Goal: Information Seeking & Learning: Learn about a topic

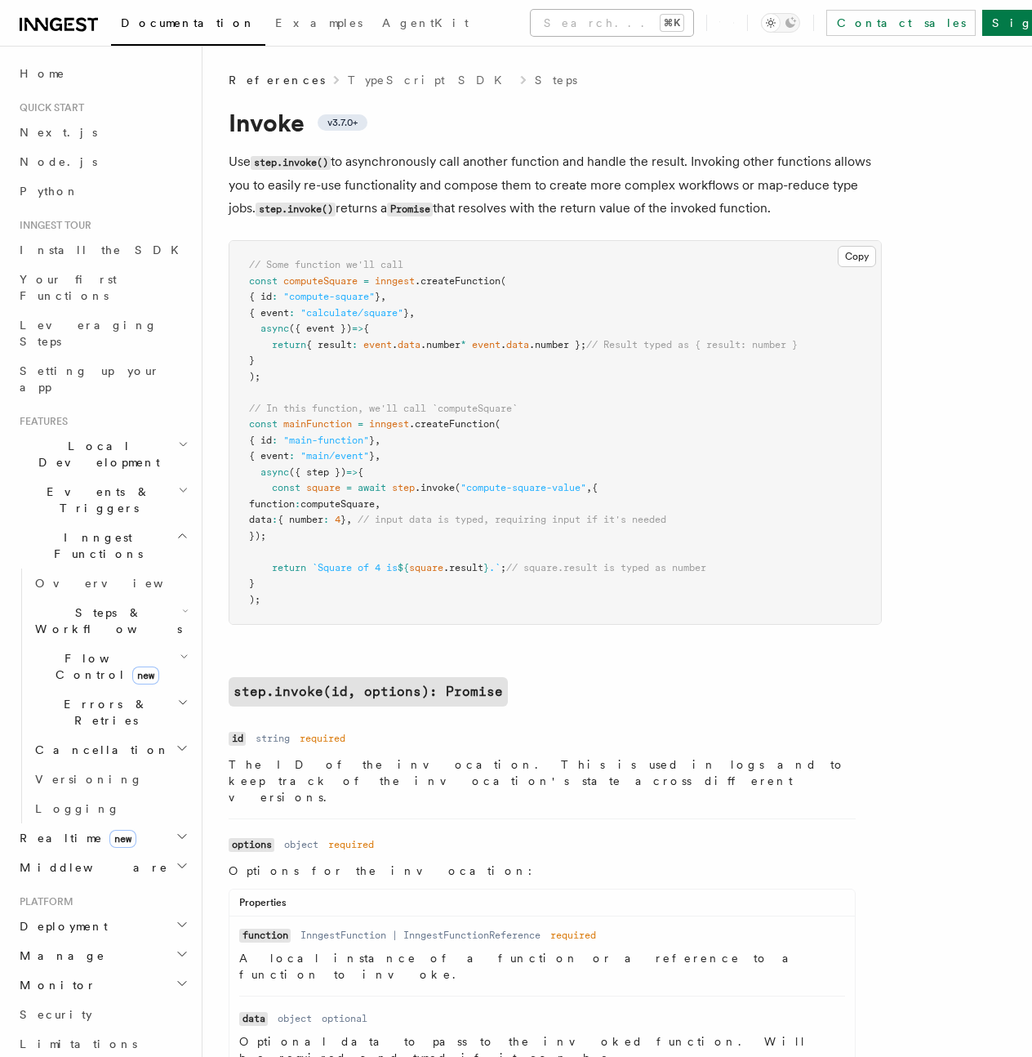
click at [531, 24] on button "Search... ⌘K" at bounding box center [612, 23] width 163 height 26
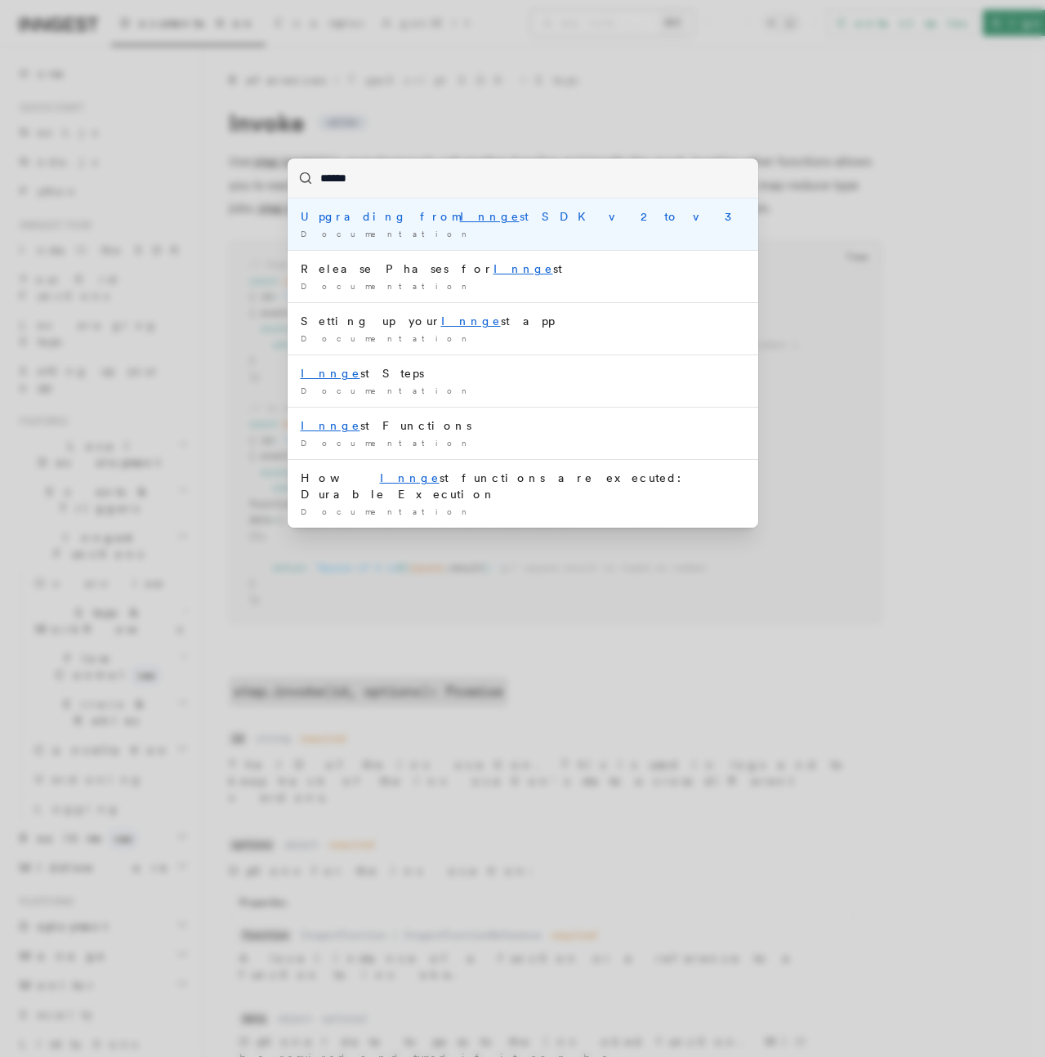
type input "*******"
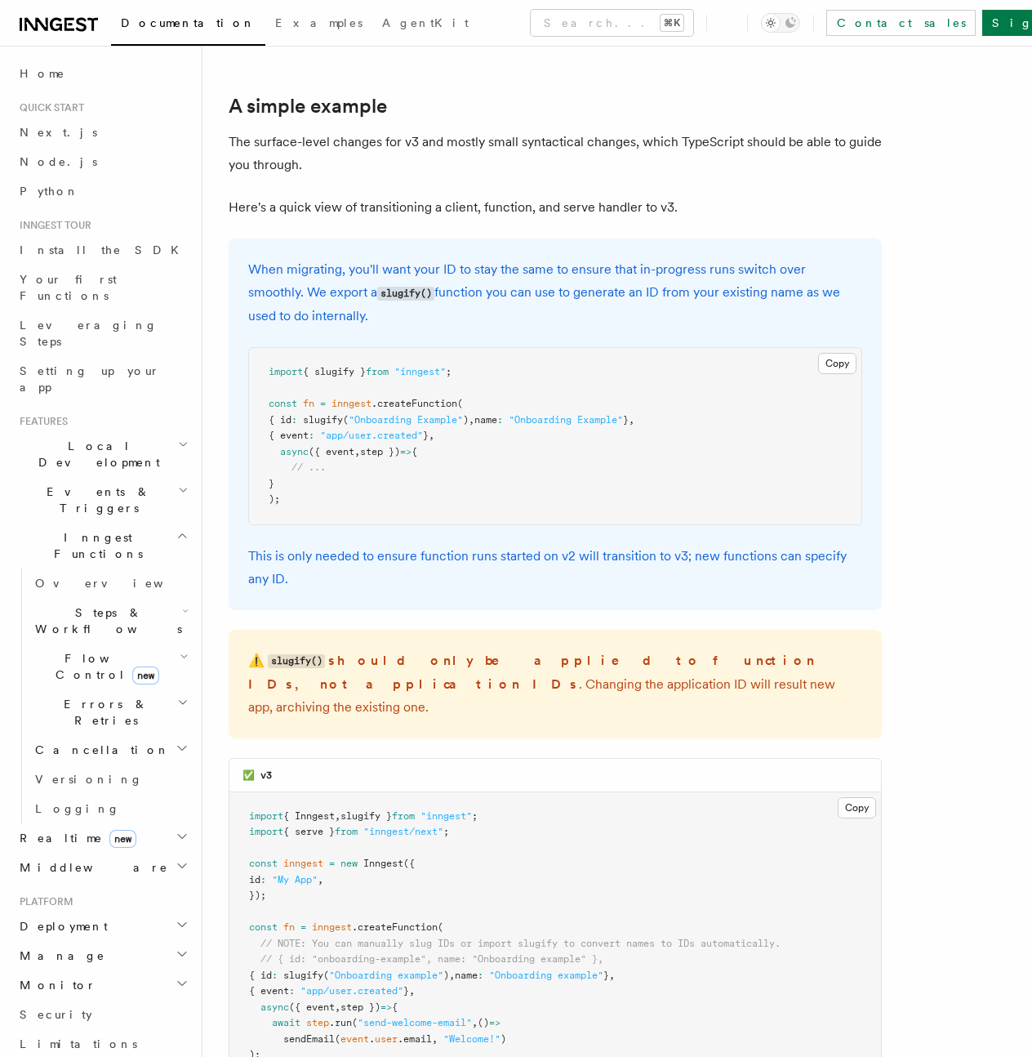
scroll to position [1304, 0]
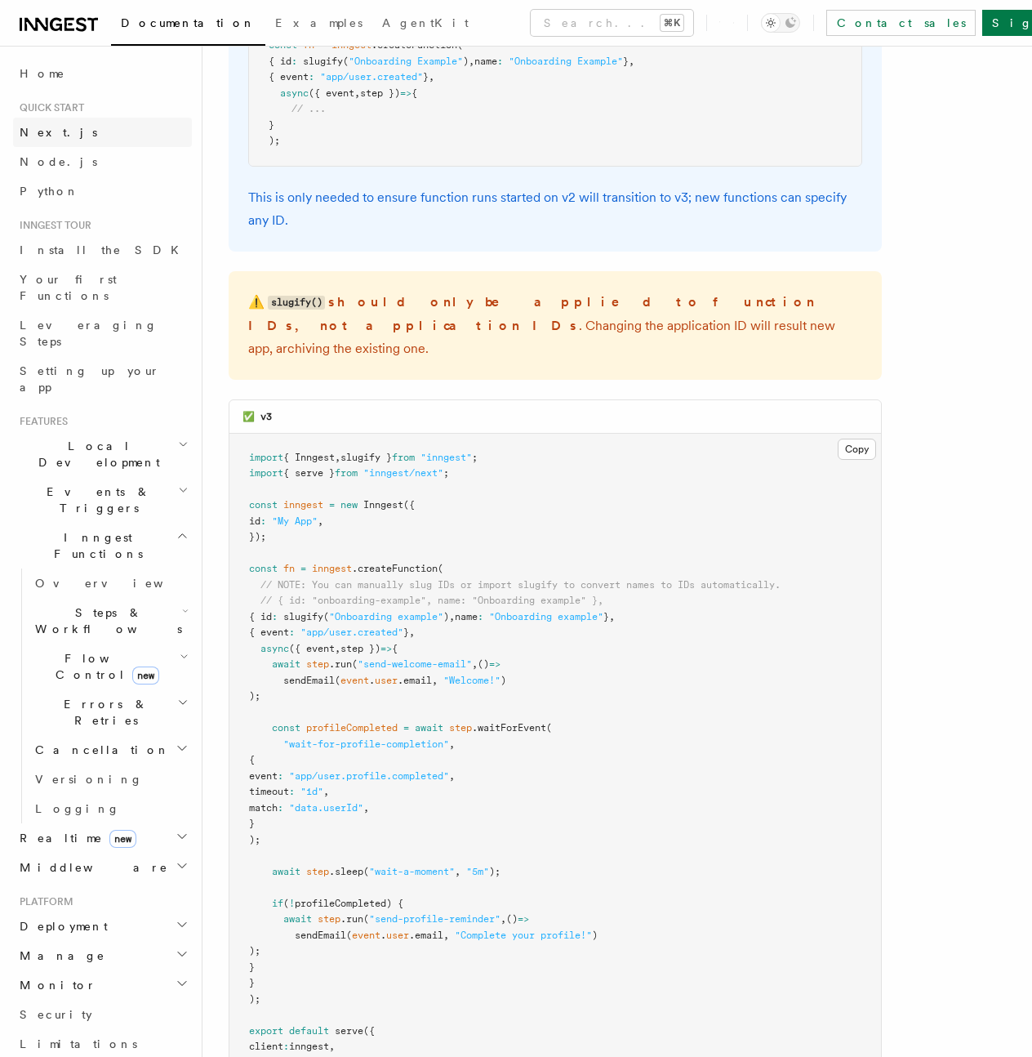
click at [105, 138] on link "Next.js" at bounding box center [102, 132] width 179 height 29
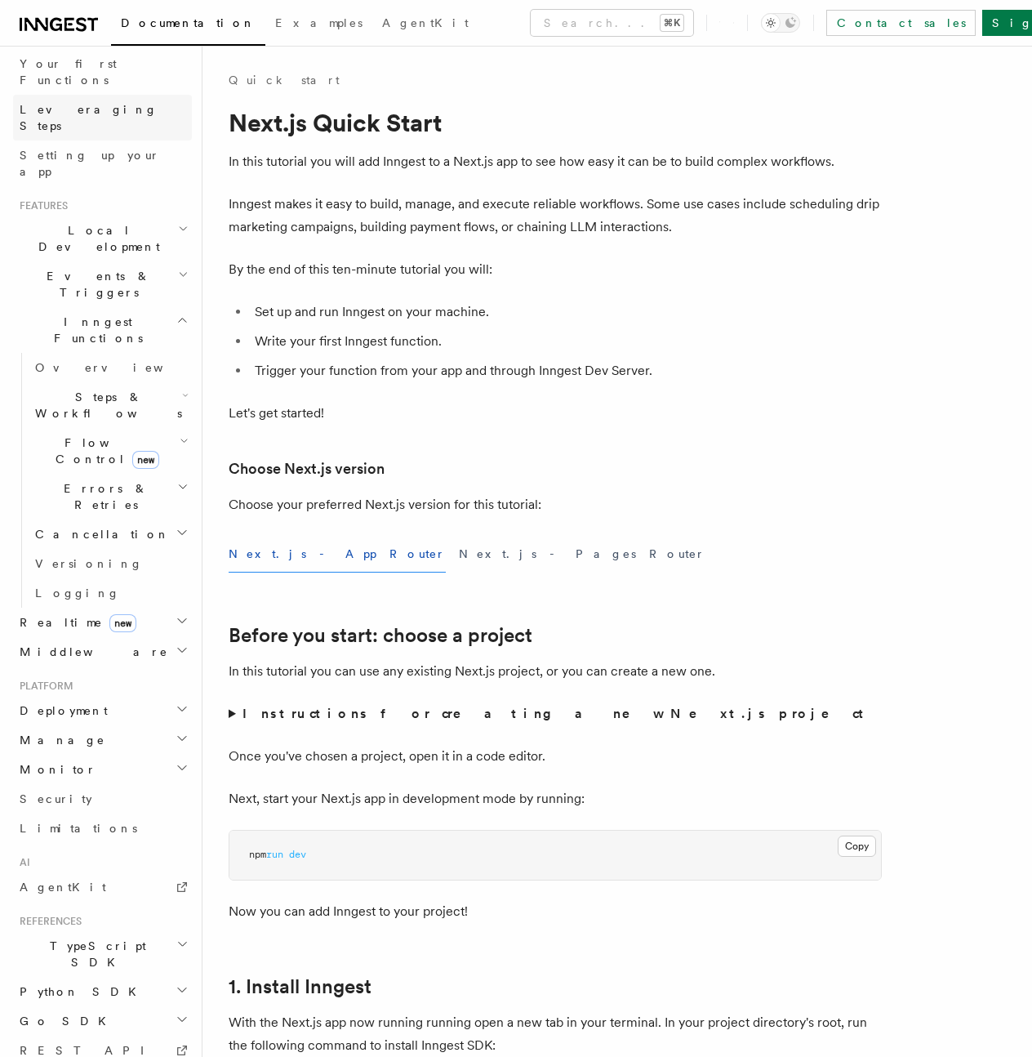
scroll to position [250, 0]
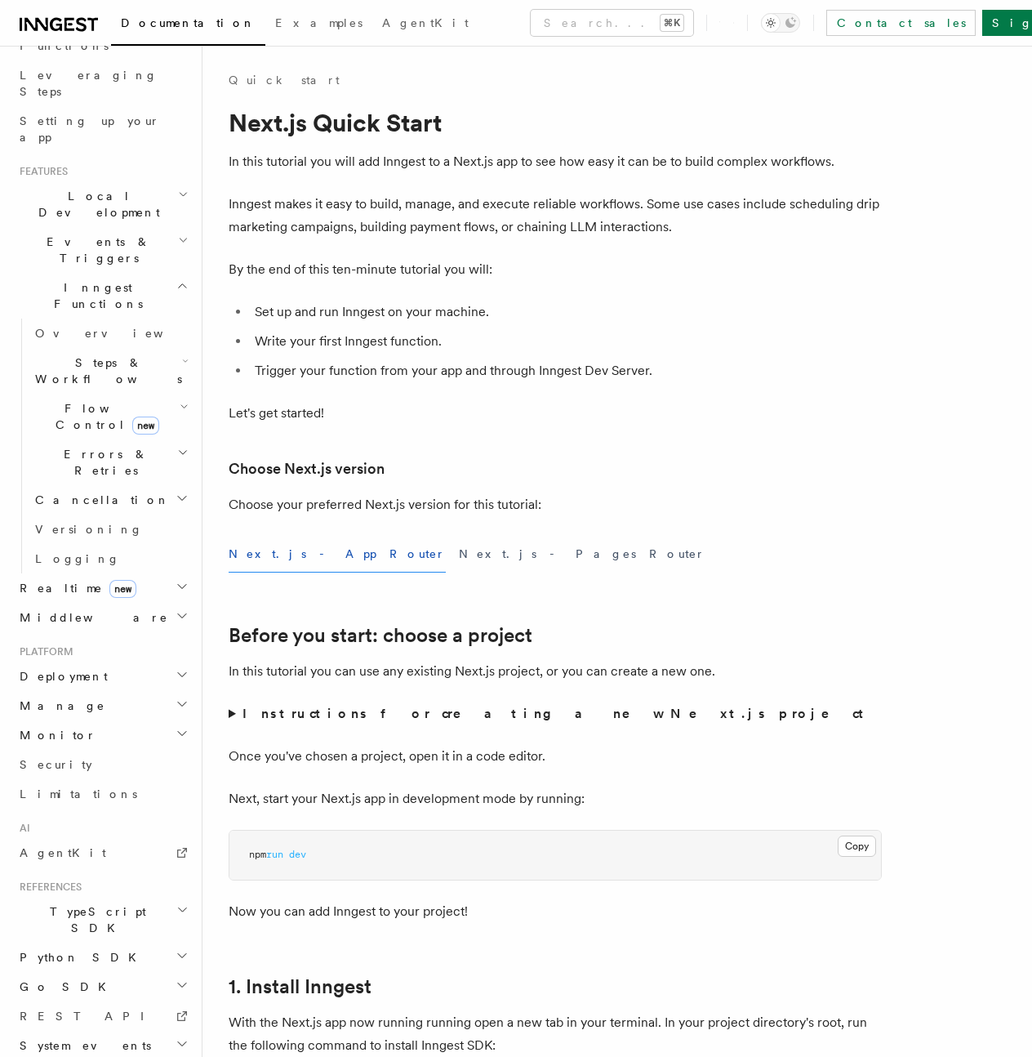
click at [66, 903] on span "TypeScript SDK" at bounding box center [94, 919] width 163 height 33
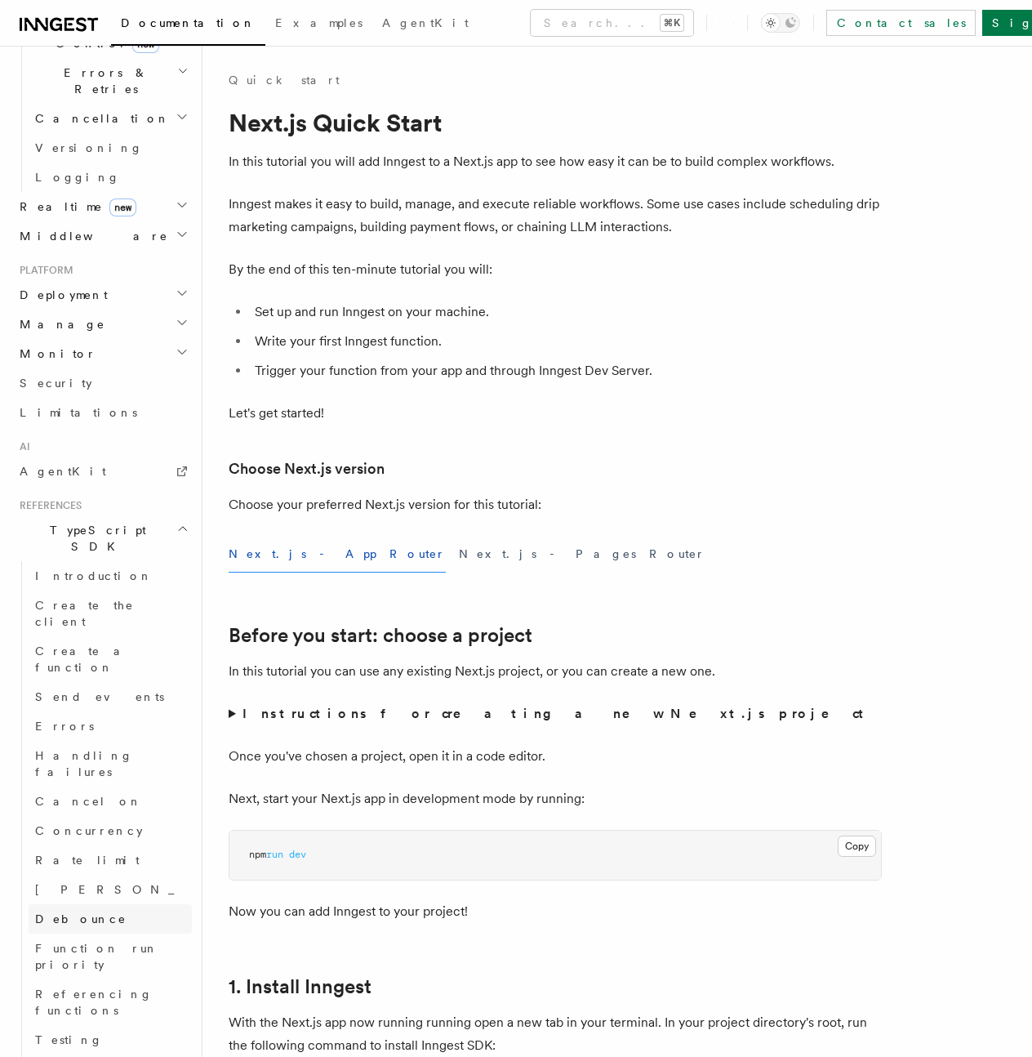
scroll to position [647, 0]
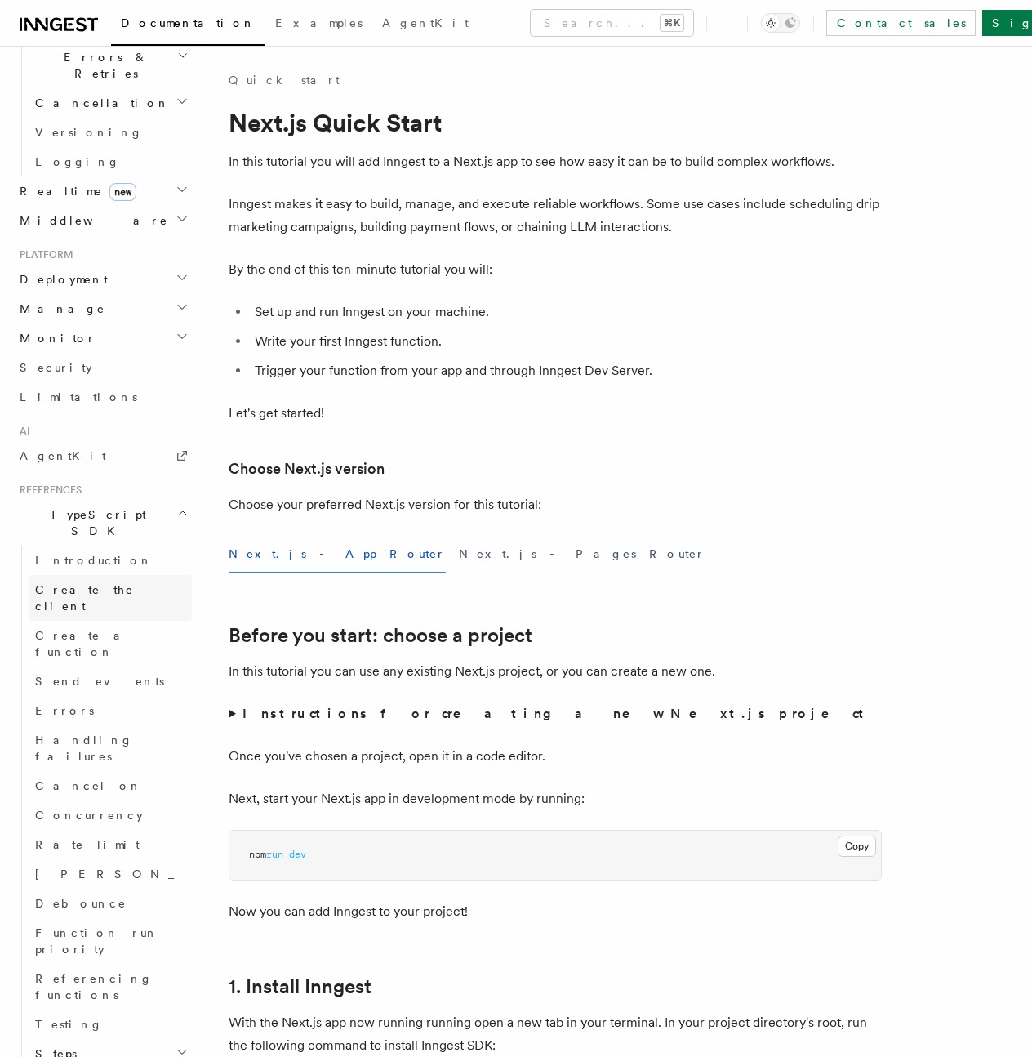
click at [96, 583] on span "Create the client" at bounding box center [84, 597] width 99 height 29
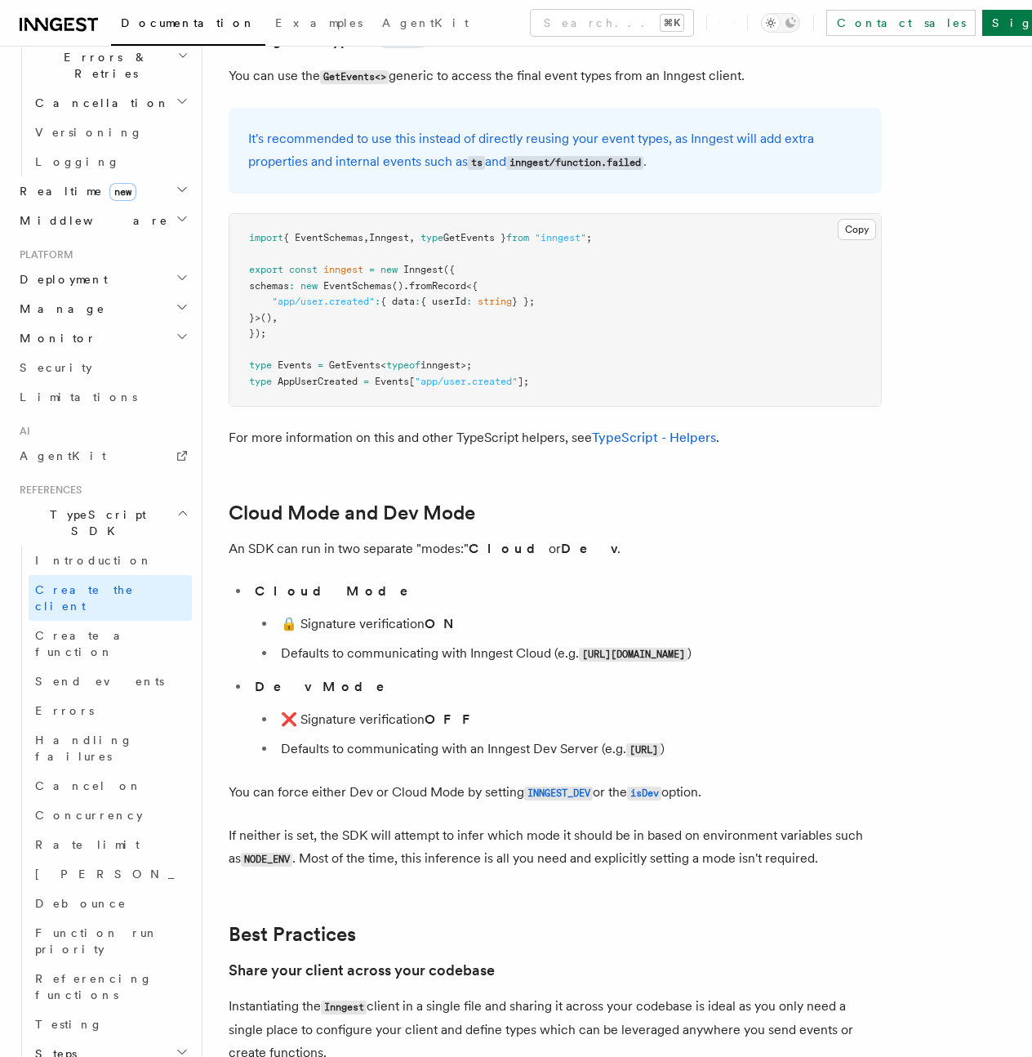
scroll to position [3442, 0]
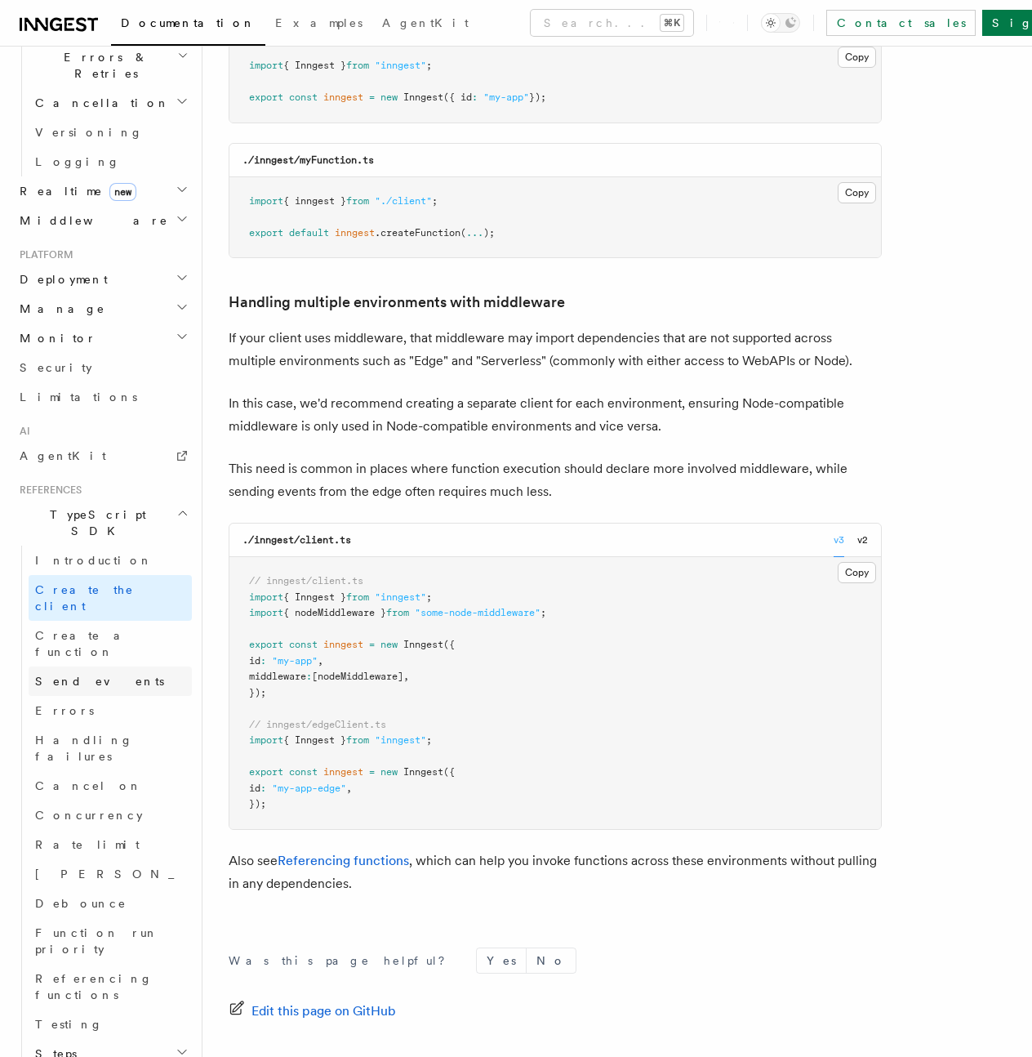
click at [126, 666] on link "Send events" at bounding box center [110, 680] width 163 height 29
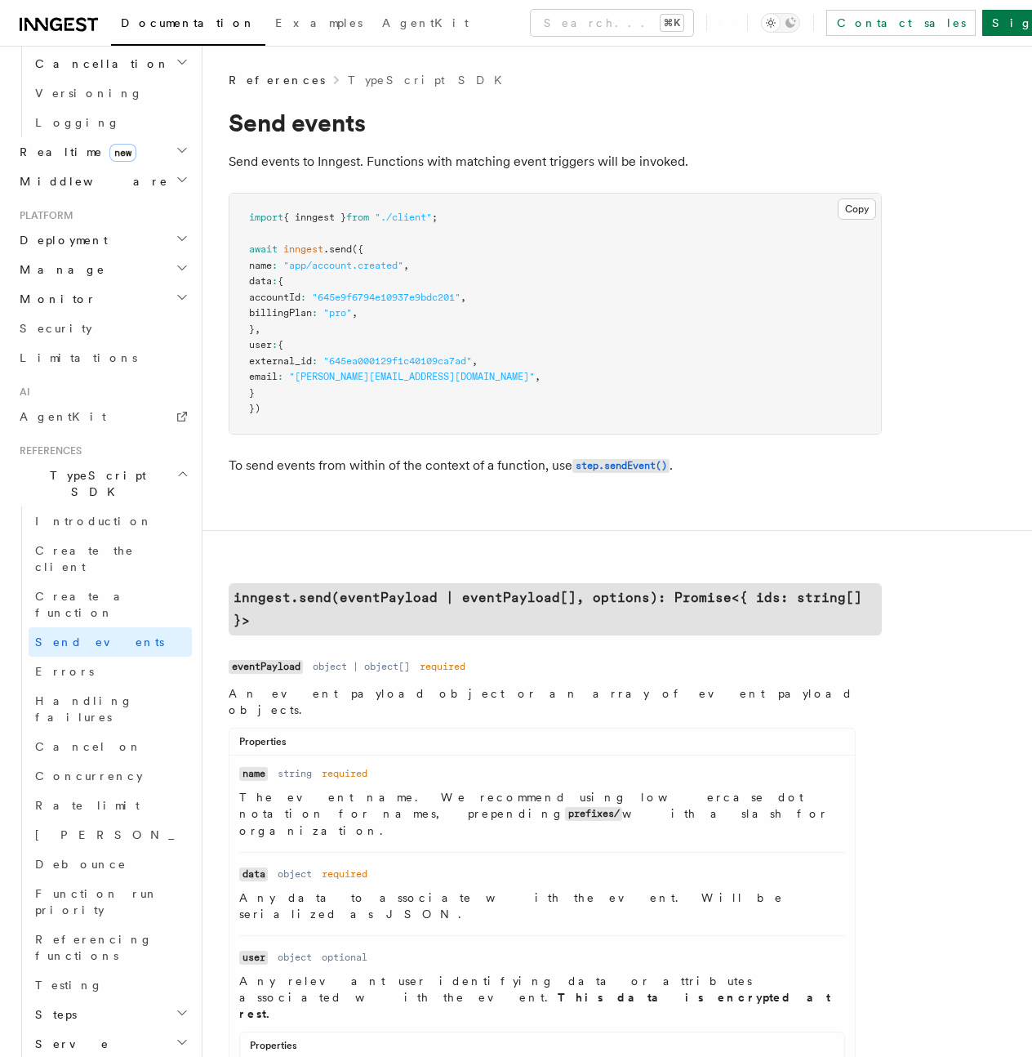
scroll to position [779, 0]
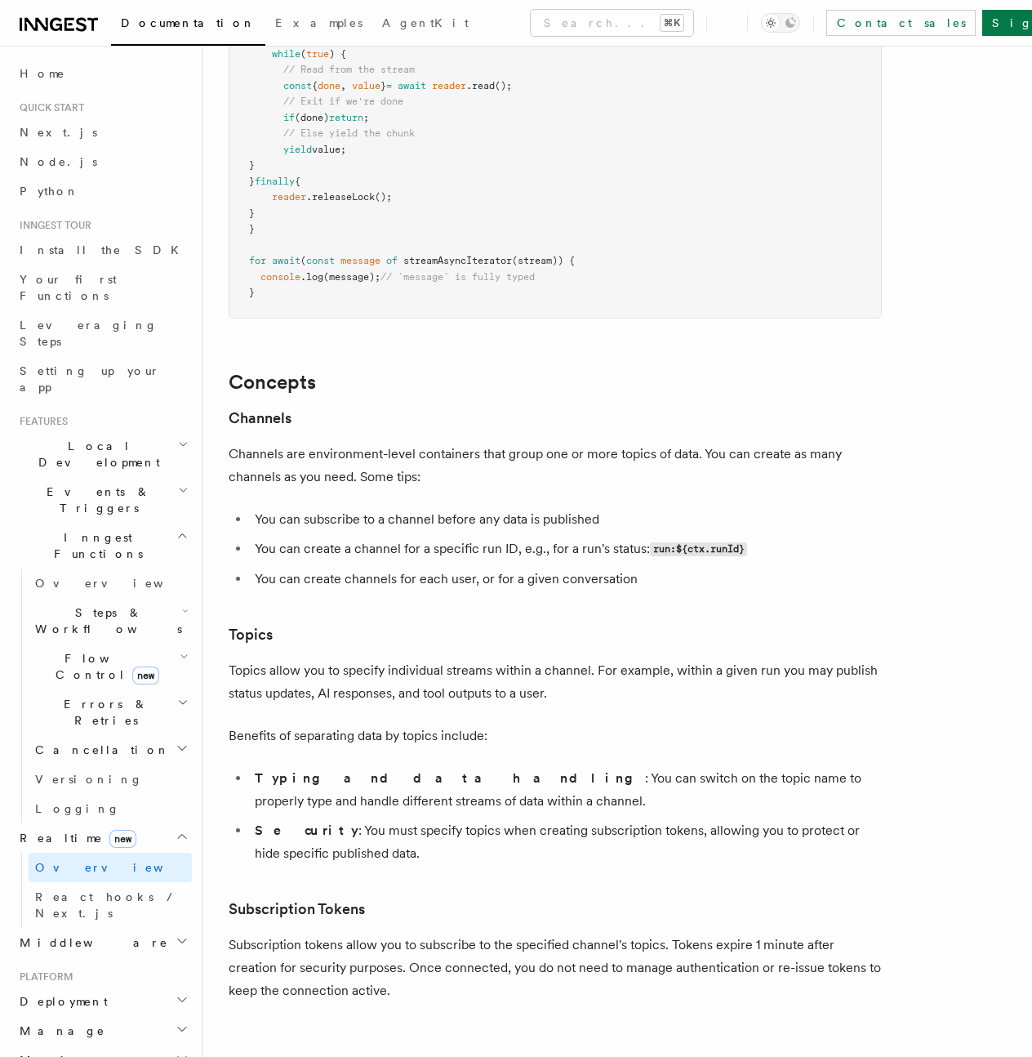
scroll to position [3956, 0]
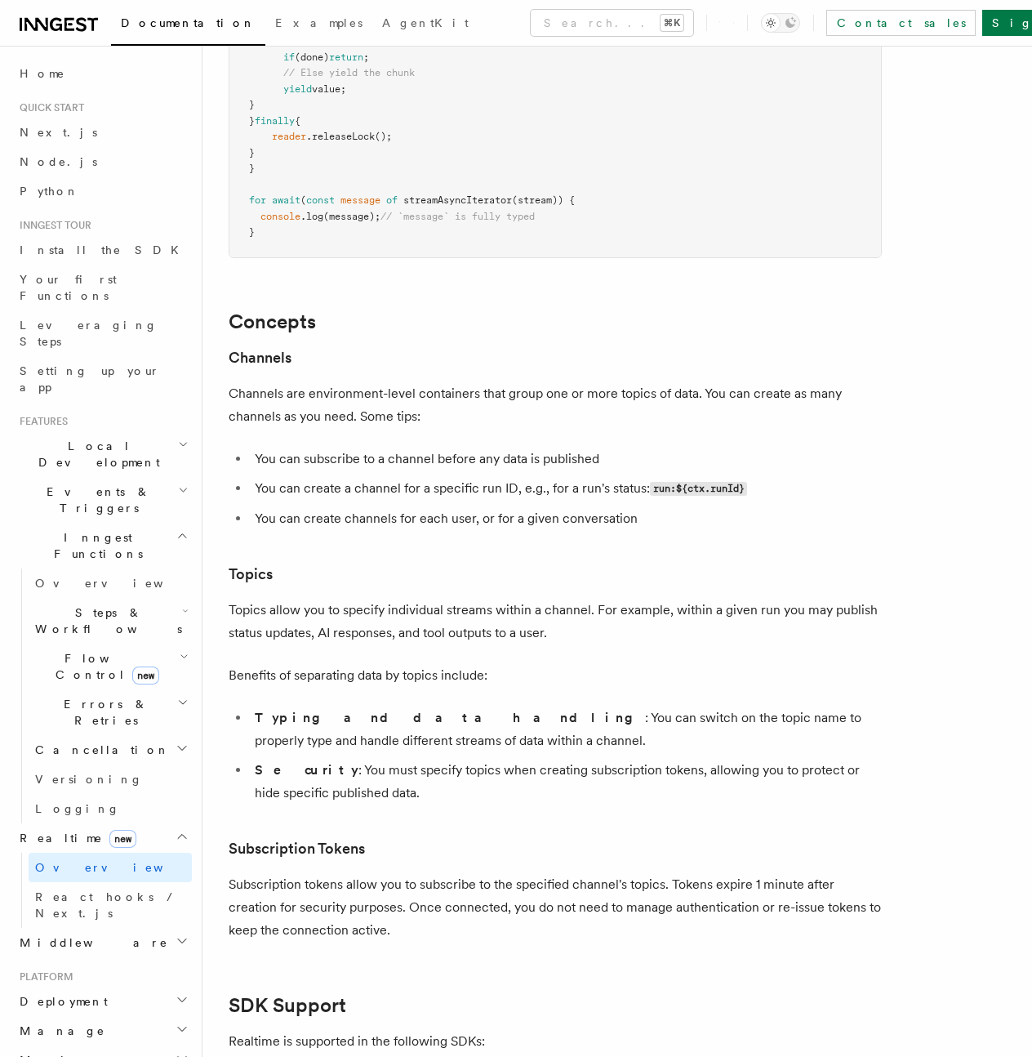
click at [598, 383] on p "Channels are environment-level containers that group one or more topics of data…" at bounding box center [555, 405] width 653 height 46
click at [676, 310] on h2 "Concepts" at bounding box center [555, 321] width 653 height 23
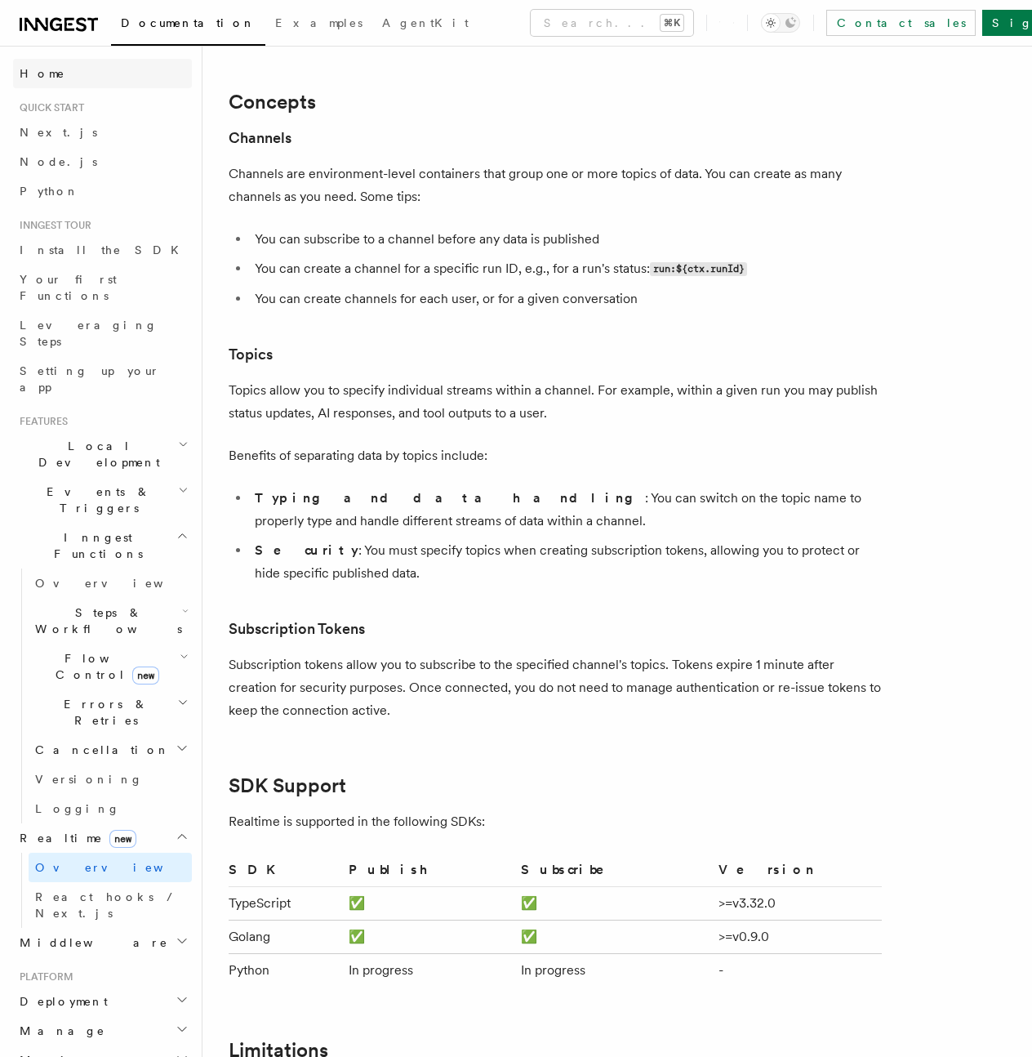
scroll to position [4542, 0]
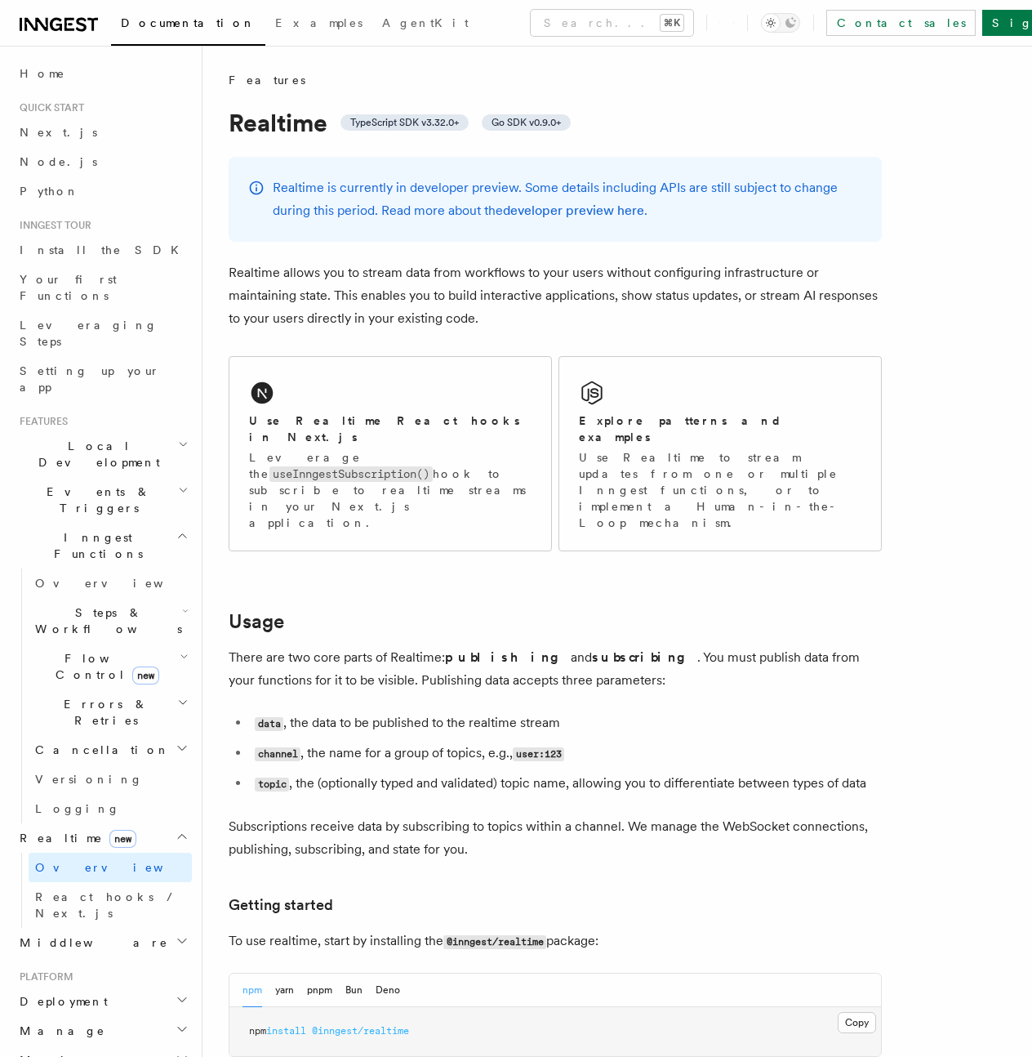
click at [865, 201] on div "Realtime is currently in developer preview. Some details including APIs are sti…" at bounding box center [555, 199] width 653 height 85
click at [706, 112] on h1 "Realtime TypeScript SDK v3.32.0+ Go SDK v0.9.0+" at bounding box center [555, 122] width 653 height 29
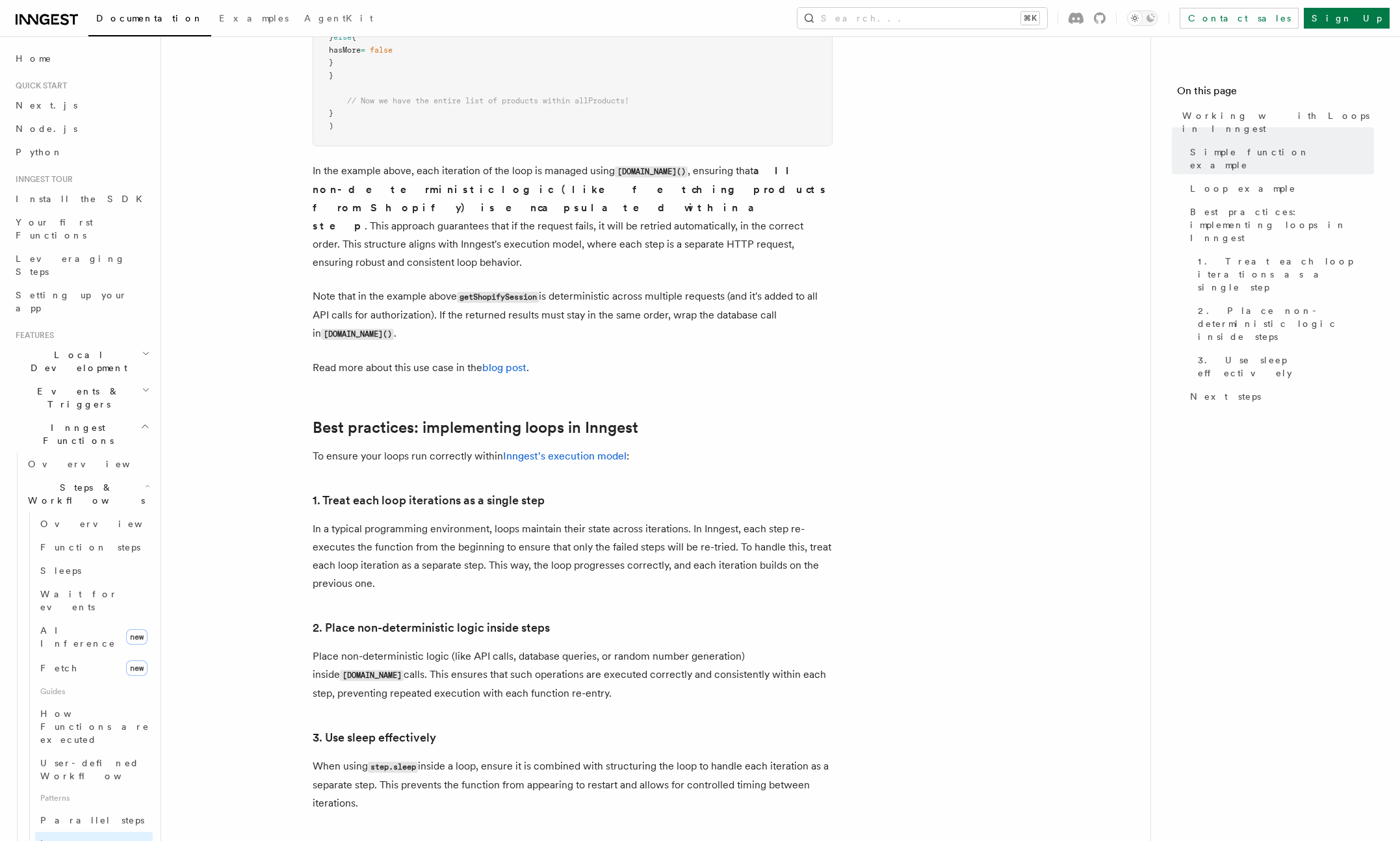
scroll to position [2015, 0]
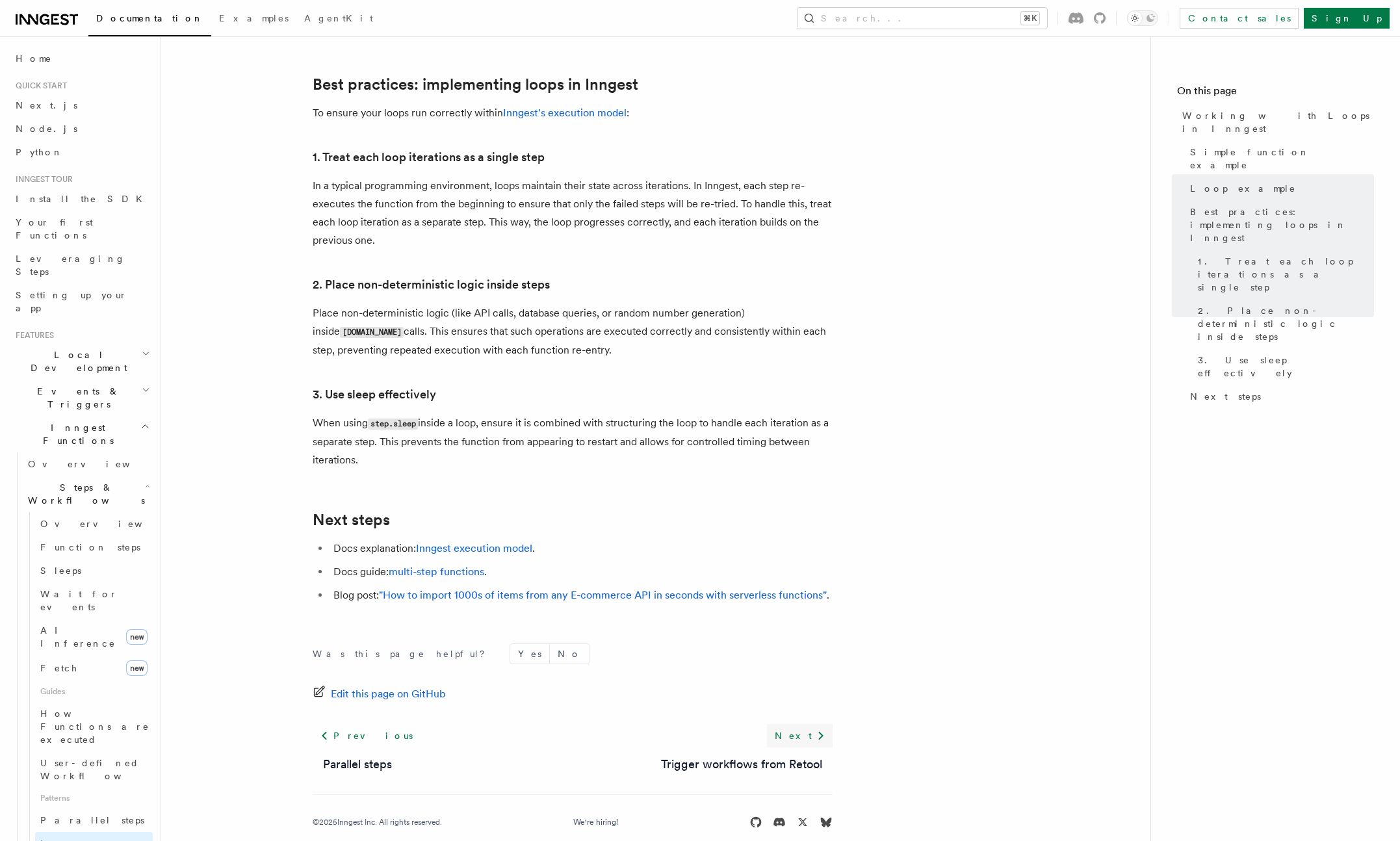
click at [805, 724] on link "Next" at bounding box center [800, 735] width 65 height 23
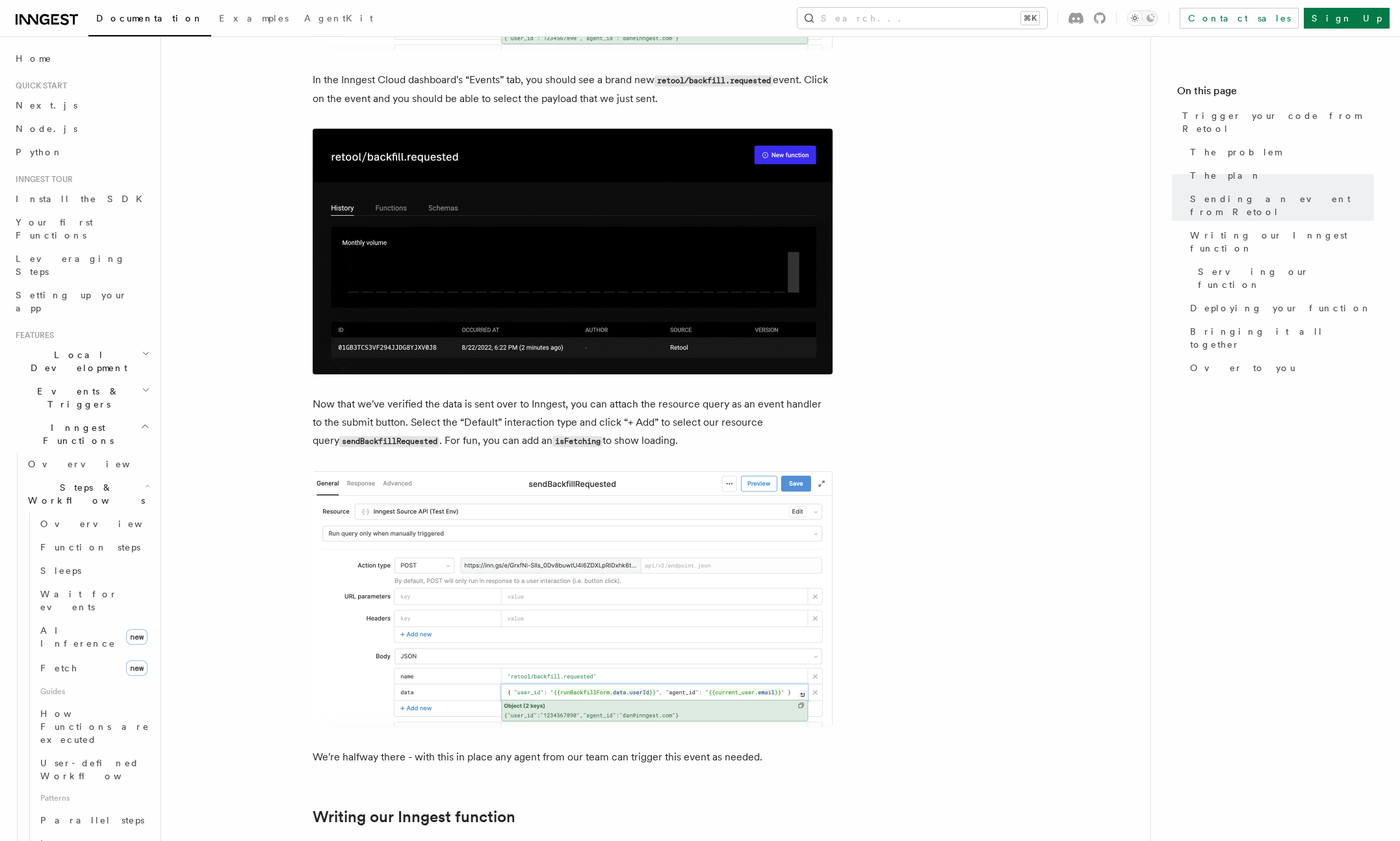
scroll to position [2099, 0]
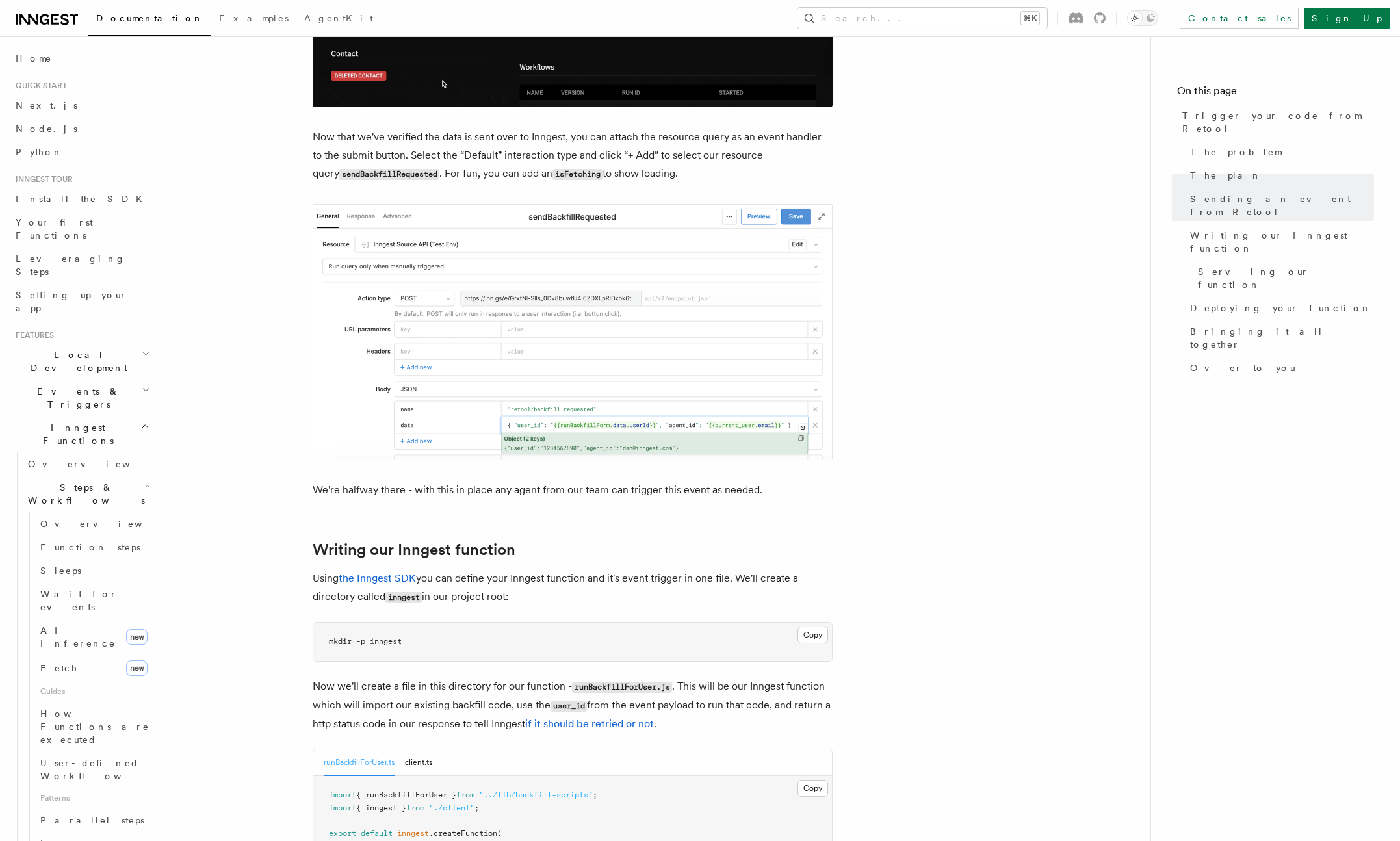
click at [105, 788] on span "Patterns" at bounding box center [94, 798] width 118 height 21
click at [103, 808] on link "Parallel steps" at bounding box center [94, 820] width 118 height 23
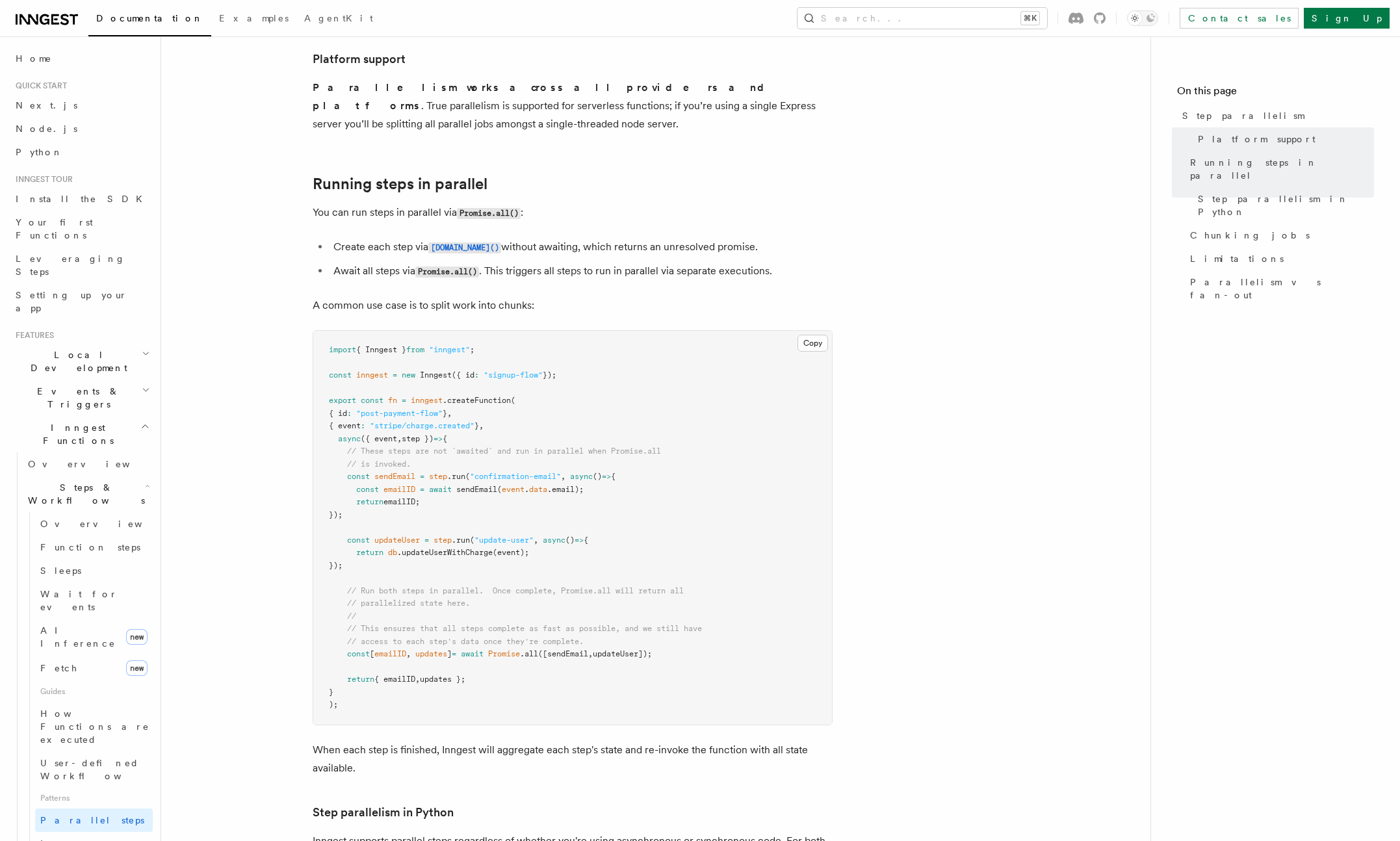
scroll to position [152, 0]
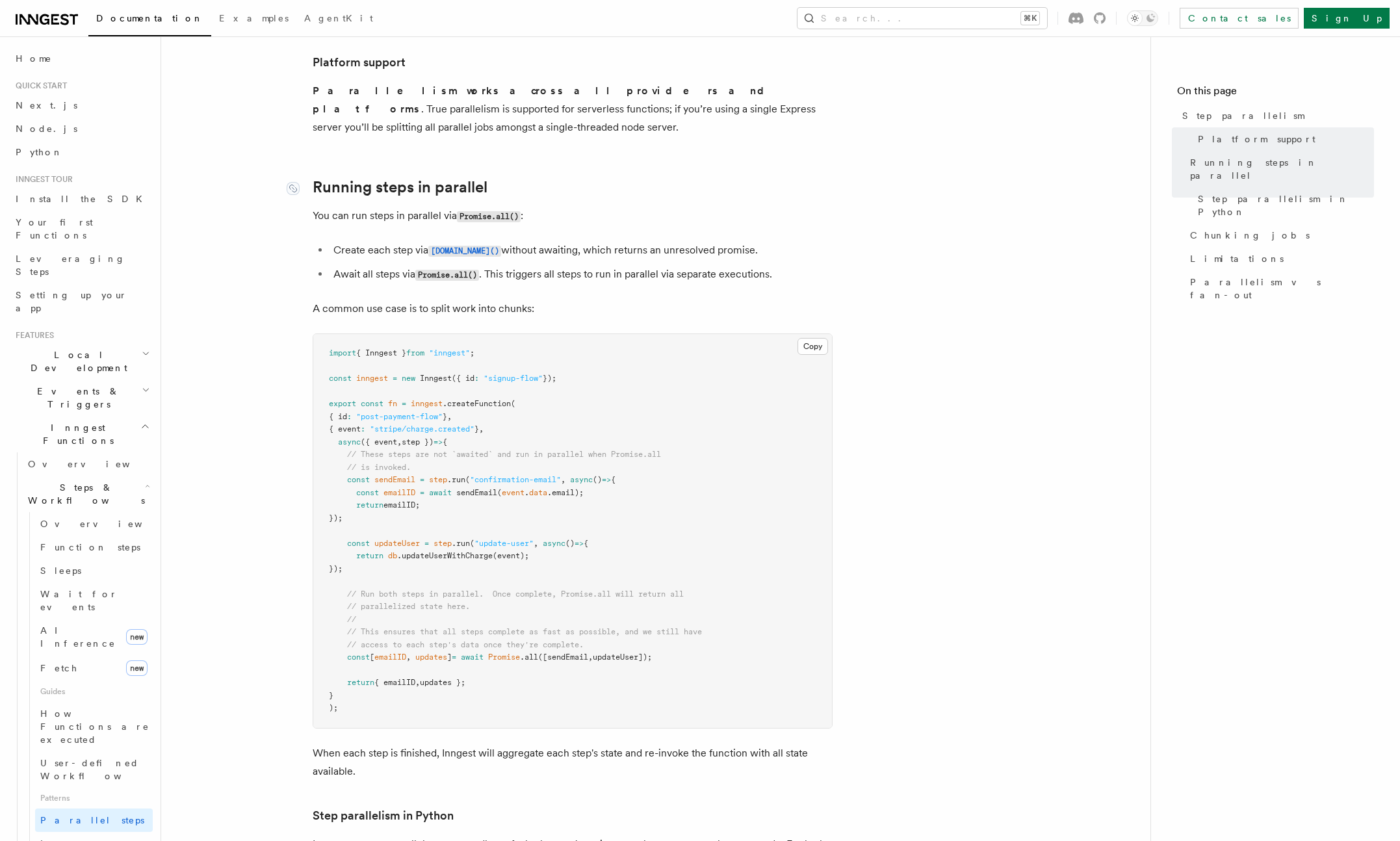
click at [315, 178] on link "Running steps in parallel" at bounding box center [400, 187] width 175 height 18
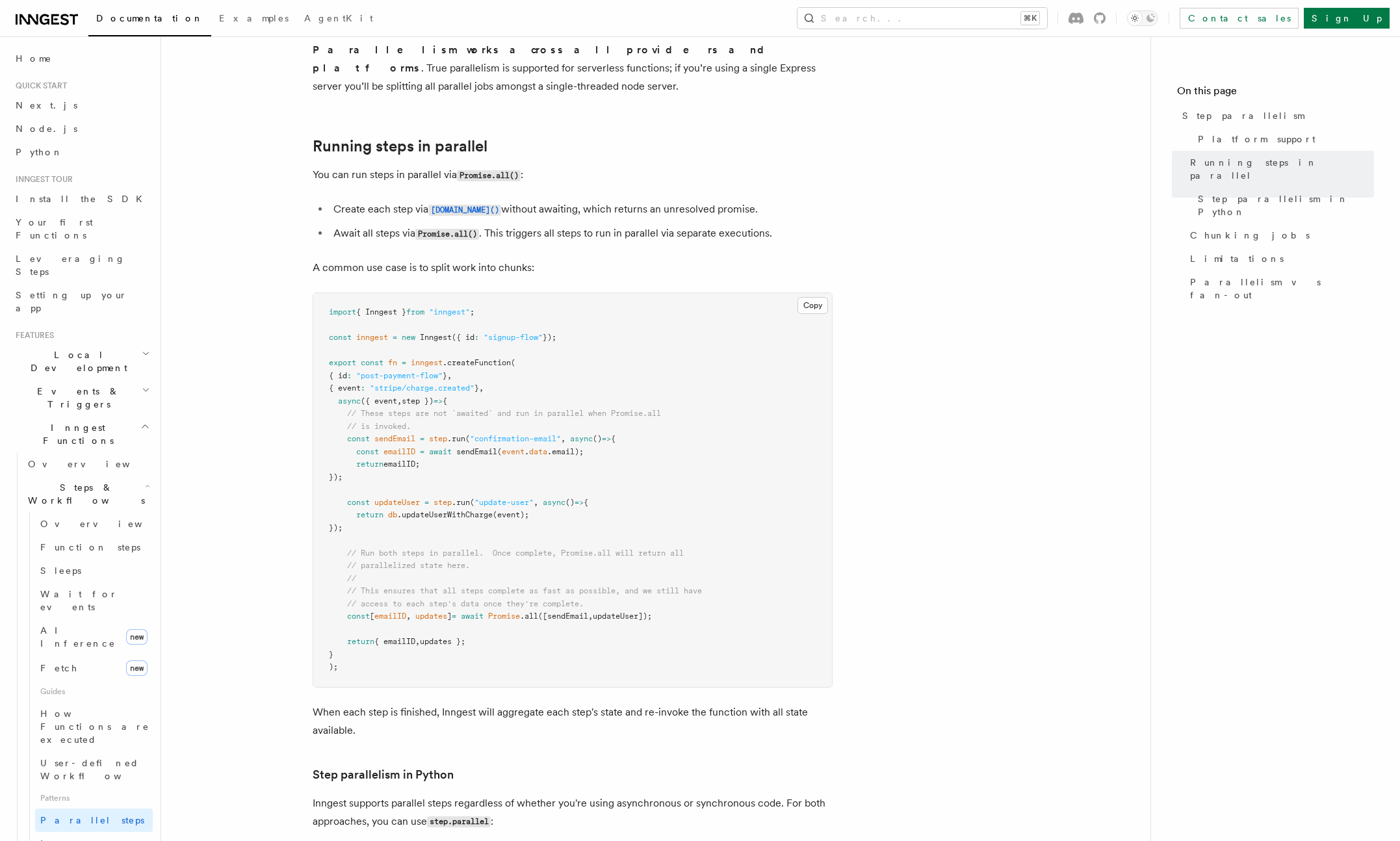
scroll to position [189, 0]
